Goal: Task Accomplishment & Management: Manage account settings

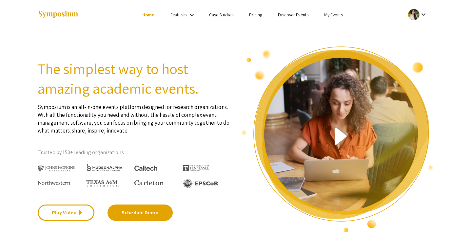
click at [341, 13] on link "My Events" at bounding box center [333, 15] width 19 height 6
click at [336, 25] on button "Events I've organized" at bounding box center [344, 29] width 56 height 16
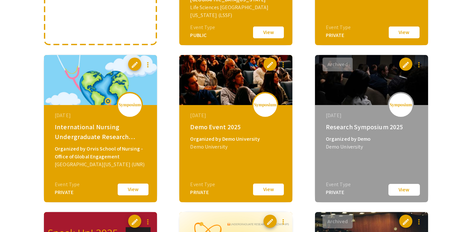
scroll to position [211, 0]
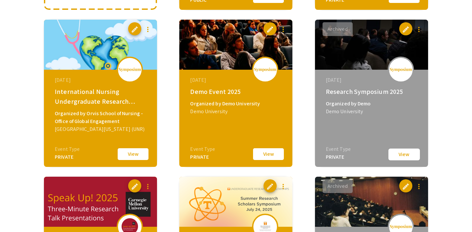
click at [132, 156] on button "View" at bounding box center [133, 155] width 33 height 14
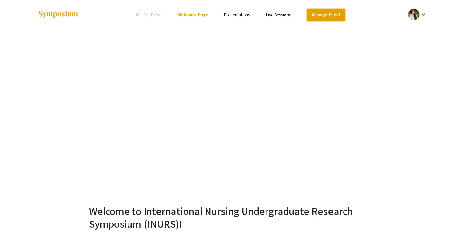
click at [323, 11] on link "Manage Event" at bounding box center [326, 15] width 39 height 13
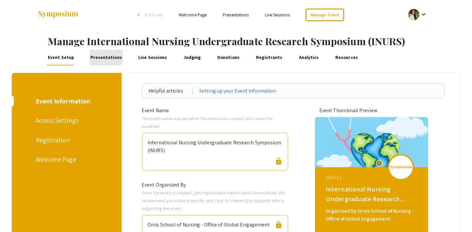
click at [103, 55] on link "Presentations" at bounding box center [107, 58] width 34 height 16
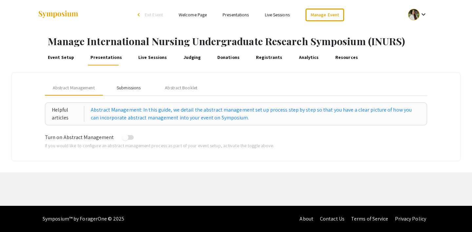
click at [128, 88] on div "Submissions" at bounding box center [129, 88] width 24 height 7
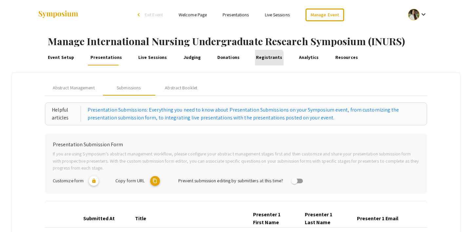
click at [260, 60] on link "Registrants" at bounding box center [269, 58] width 29 height 16
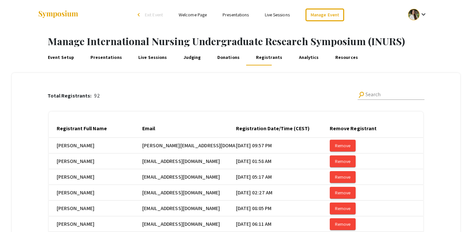
click at [101, 60] on link "Presentations" at bounding box center [107, 58] width 34 height 16
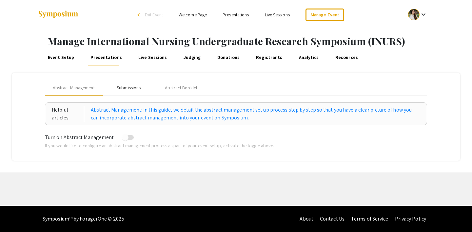
click at [134, 89] on div "Submissions" at bounding box center [129, 88] width 24 height 7
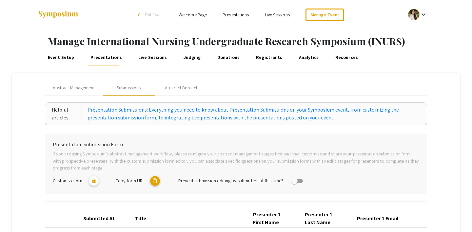
click at [65, 59] on link "Event Setup" at bounding box center [61, 58] width 29 height 16
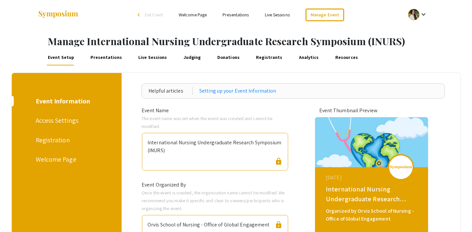
click at [150, 13] on span "Exit Event" at bounding box center [154, 15] width 18 height 6
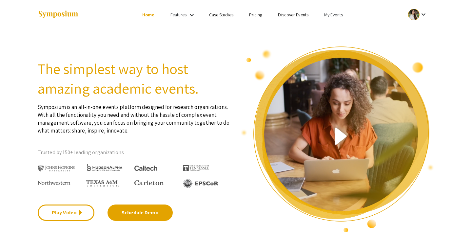
click at [288, 14] on link "Discover Events" at bounding box center [293, 15] width 30 height 6
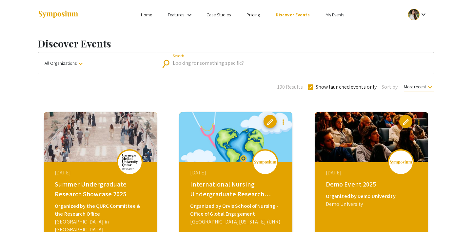
click at [183, 62] on input "Search" at bounding box center [299, 63] width 252 height 6
type input "UNR"
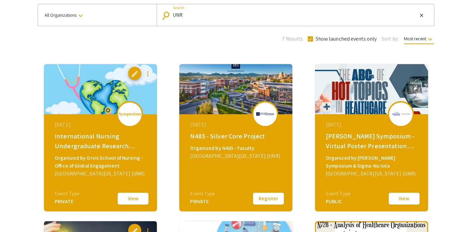
scroll to position [48, 0]
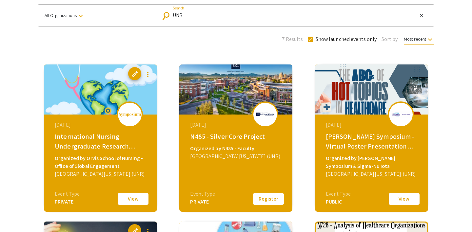
click at [129, 200] on button "View" at bounding box center [133, 199] width 33 height 14
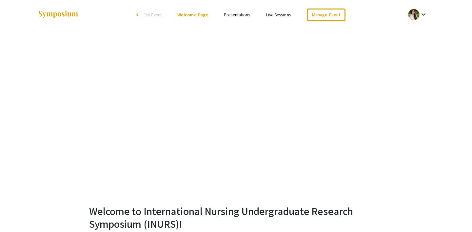
click at [151, 15] on span "Exit Event" at bounding box center [153, 15] width 18 height 6
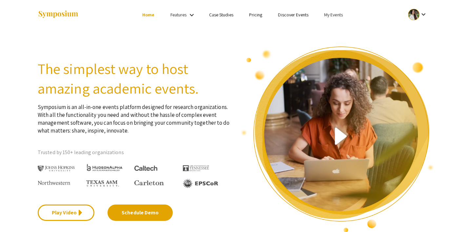
click at [290, 14] on link "Discover Events" at bounding box center [293, 15] width 30 height 6
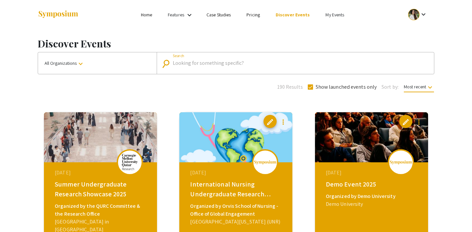
click at [205, 61] on input "Search" at bounding box center [299, 63] width 252 height 6
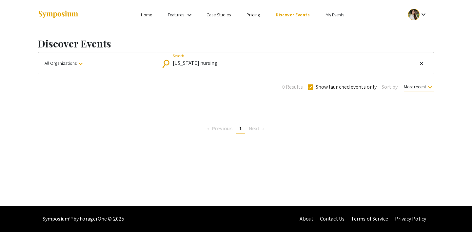
click at [213, 63] on input "[US_STATE] nursing" at bounding box center [295, 63] width 245 height 6
type input "[US_STATE] nursing summit"
